Goal: Use online tool/utility: Utilize a website feature to perform a specific function

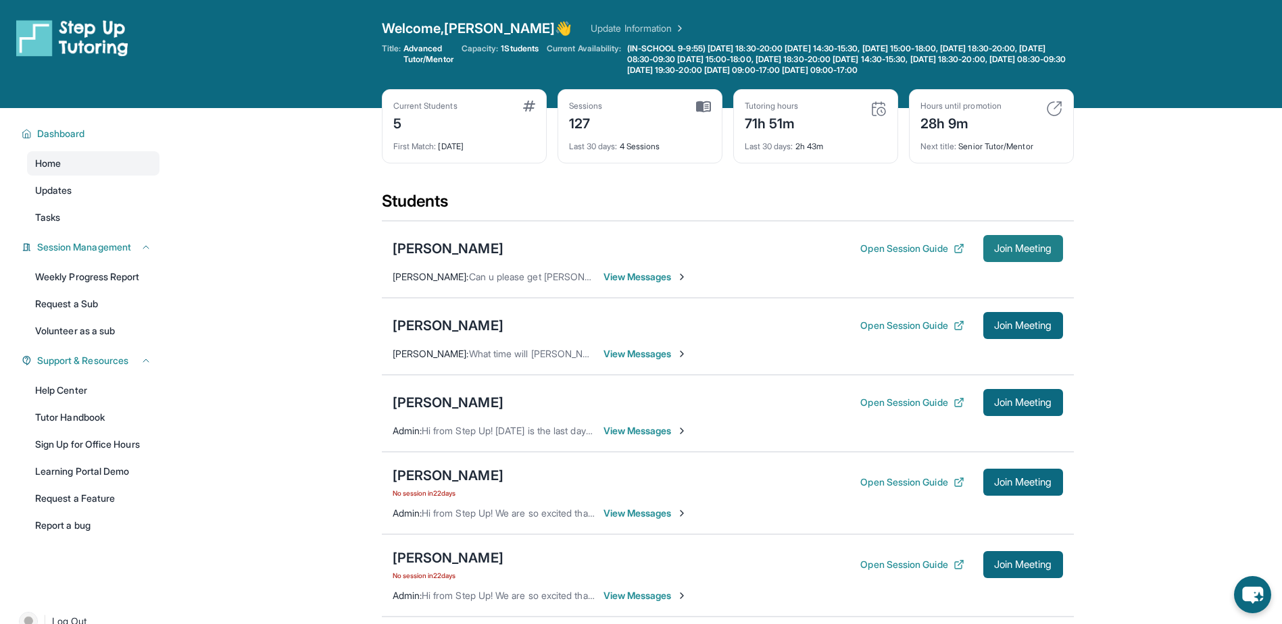
click at [1027, 251] on span "Join Meeting" at bounding box center [1023, 249] width 58 height 8
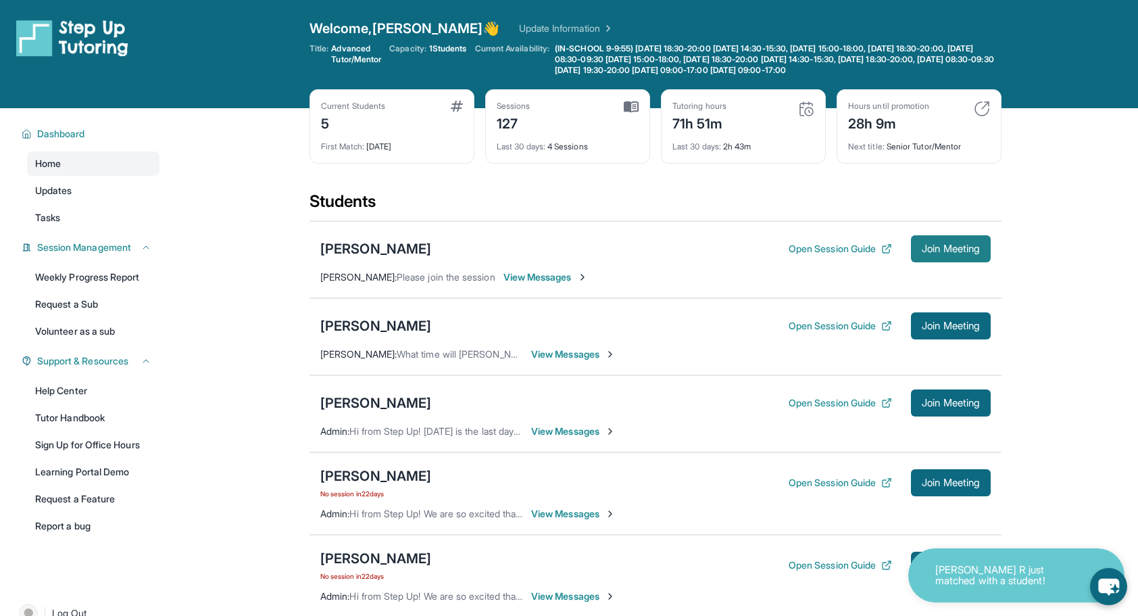
click at [954, 245] on span "Join Meeting" at bounding box center [951, 249] width 58 height 8
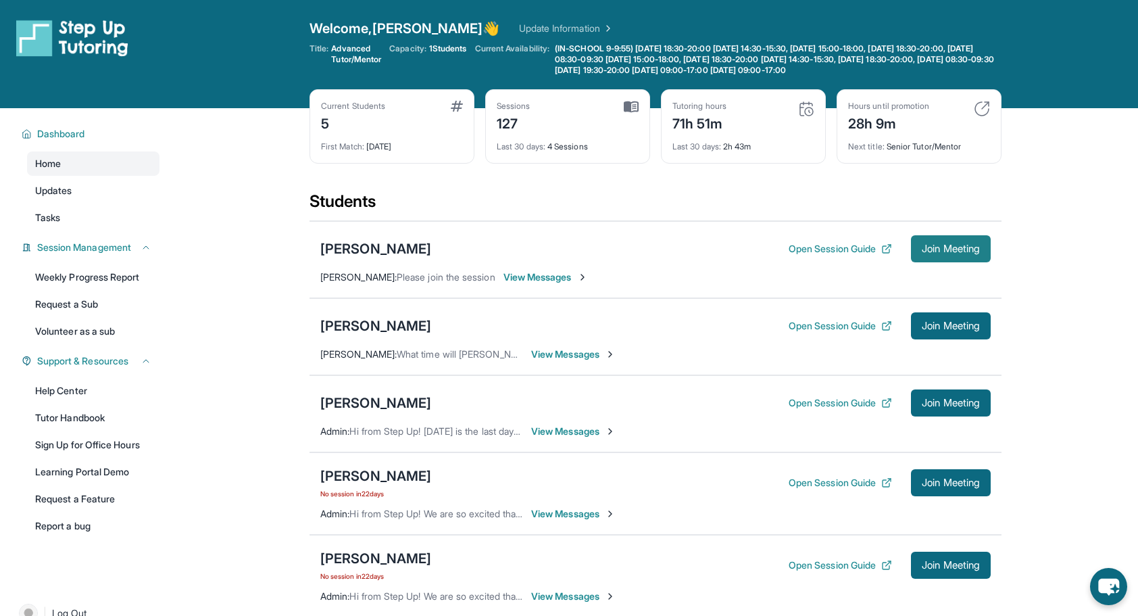
click at [941, 245] on span "Join Meeting" at bounding box center [951, 249] width 58 height 8
click at [1042, 178] on main "Current Students 5 First Match : [DATE] Sessions 127 Last 30 days : 4 Sessions …" at bounding box center [655, 454] width 965 height 693
